Goal: Find contact information: Find contact information

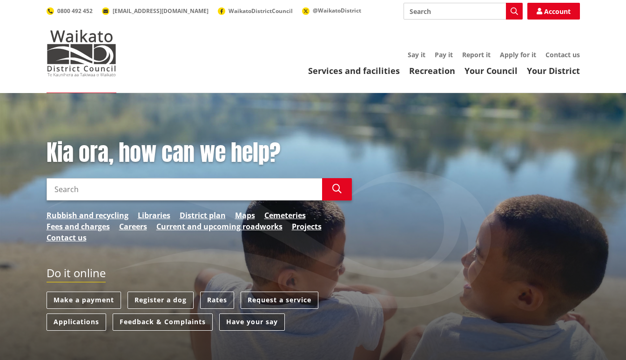
click at [259, 324] on link "Have your say" at bounding box center [252, 322] width 66 height 17
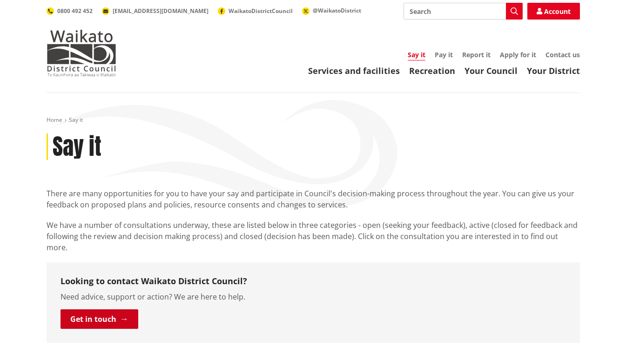
click at [99, 309] on link "Get in touch" at bounding box center [100, 319] width 78 height 20
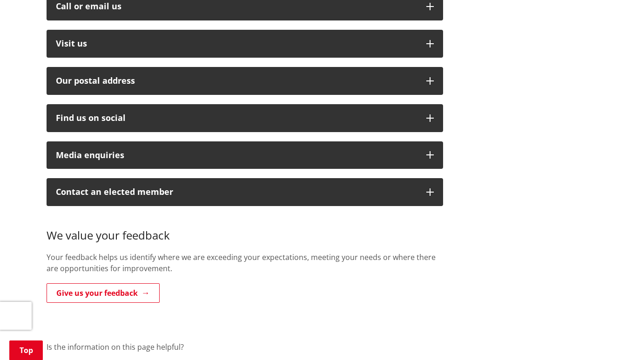
scroll to position [326, 0]
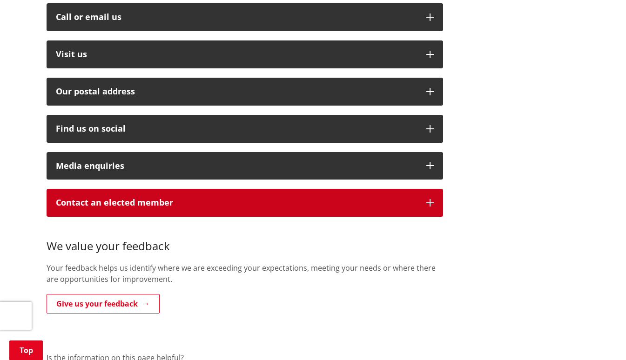
click at [425, 193] on button "Contact an elected member" at bounding box center [245, 203] width 397 height 28
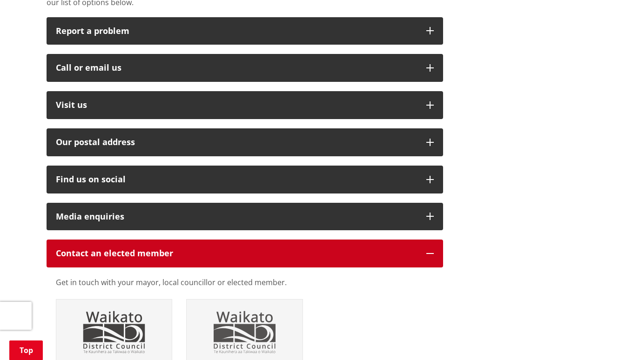
scroll to position [233, 0]
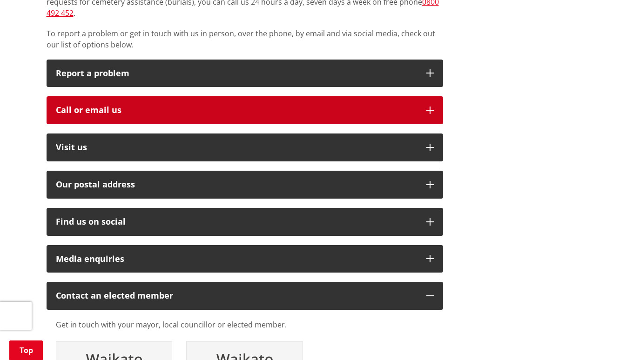
click at [434, 96] on button "Call or email us" at bounding box center [245, 110] width 397 height 28
